Goal: Navigation & Orientation: Find specific page/section

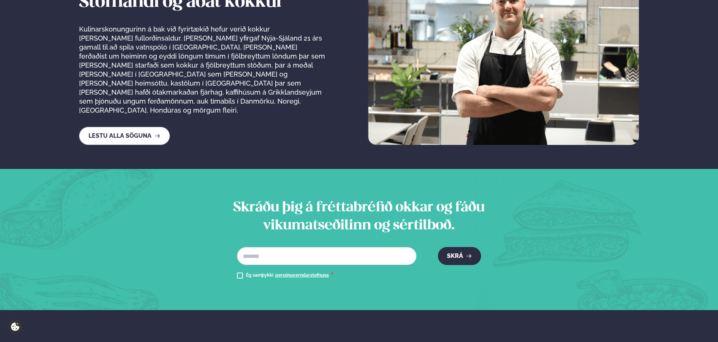
scroll to position [1338, 0]
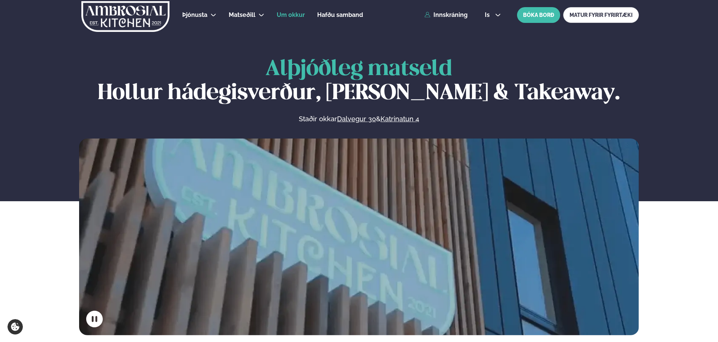
click at [282, 14] on span "Um okkur" at bounding box center [291, 14] width 28 height 7
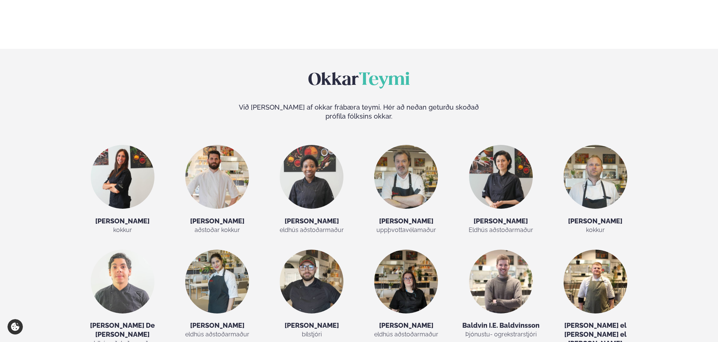
scroll to position [1313, 0]
